Goal: Check status: Check status

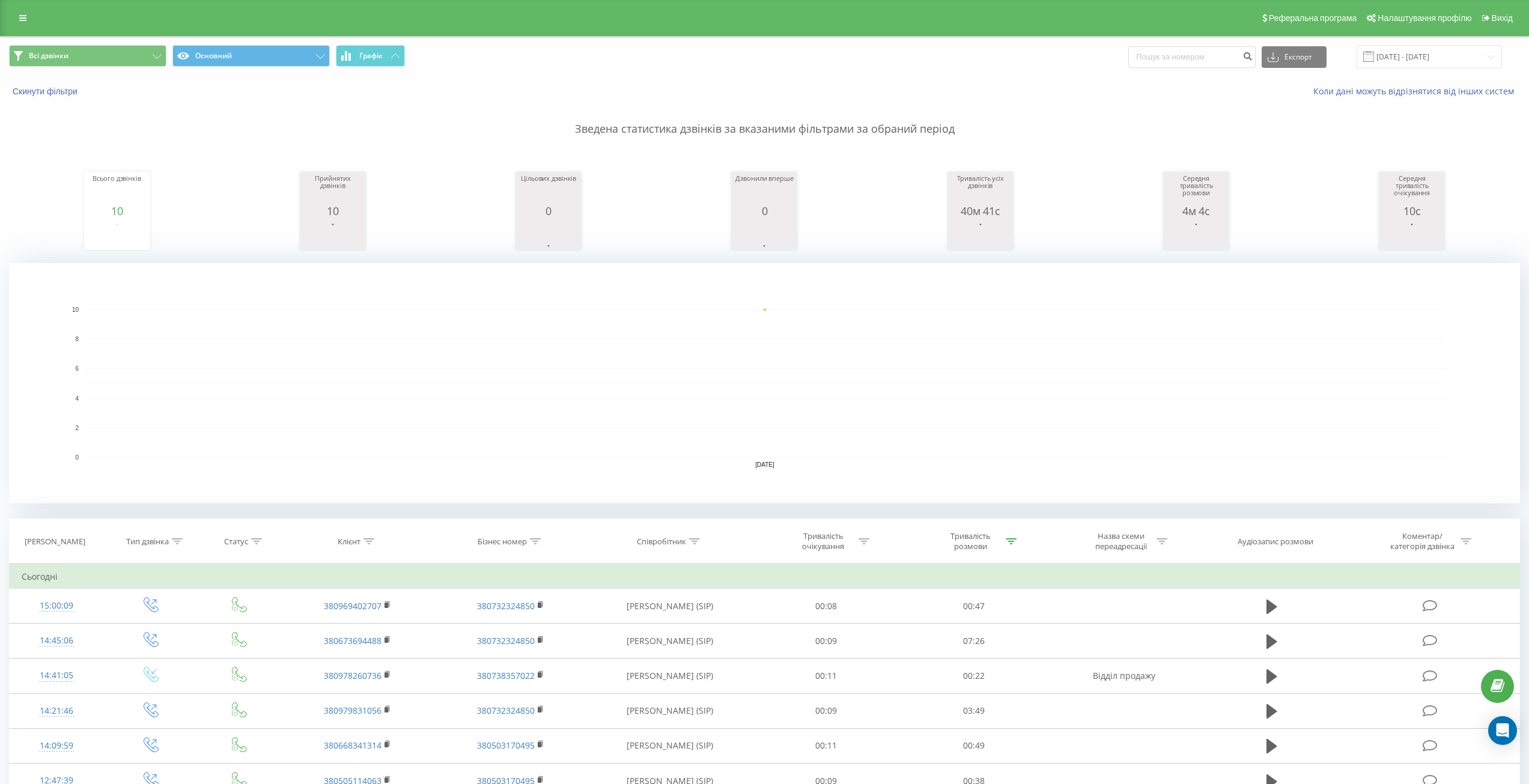
click at [474, 186] on div "Всього дзвінків 10 date totalCalls [DATE] [PHONE_NUMBER][DATE] Прийнятих дзвінк…" at bounding box center [765, 199] width 1511 height 104
